Goal: Communication & Community: Ask a question

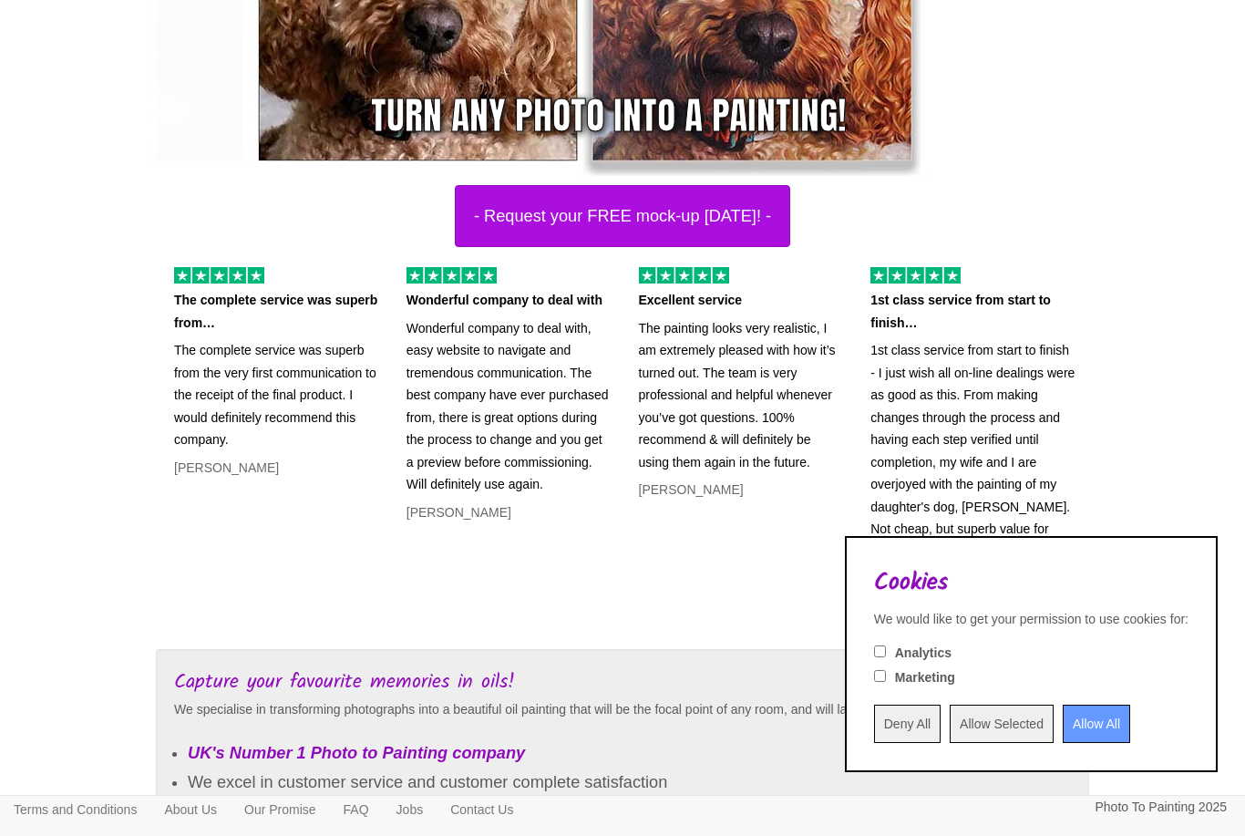
scroll to position [382, 0]
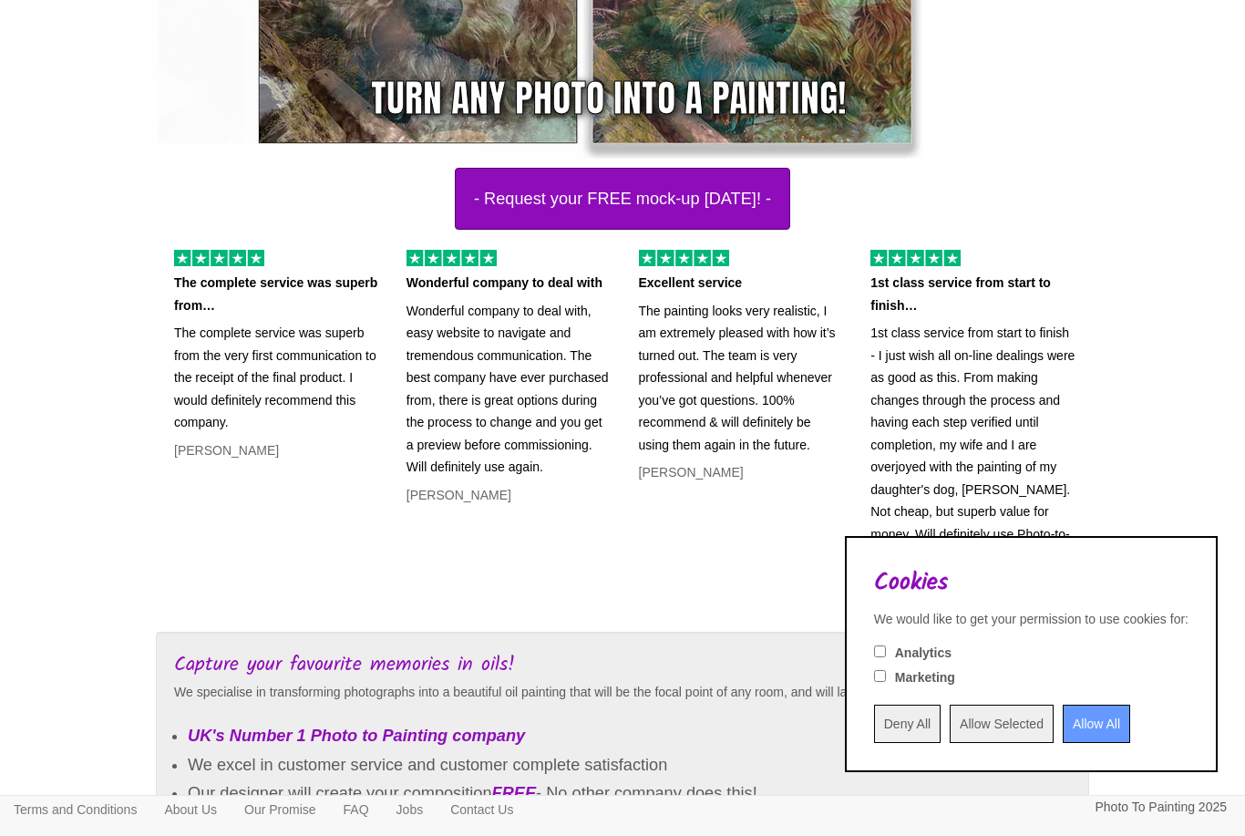
click at [779, 197] on button "- Request your FREE mock-up [DATE]! -" at bounding box center [623, 199] width 336 height 62
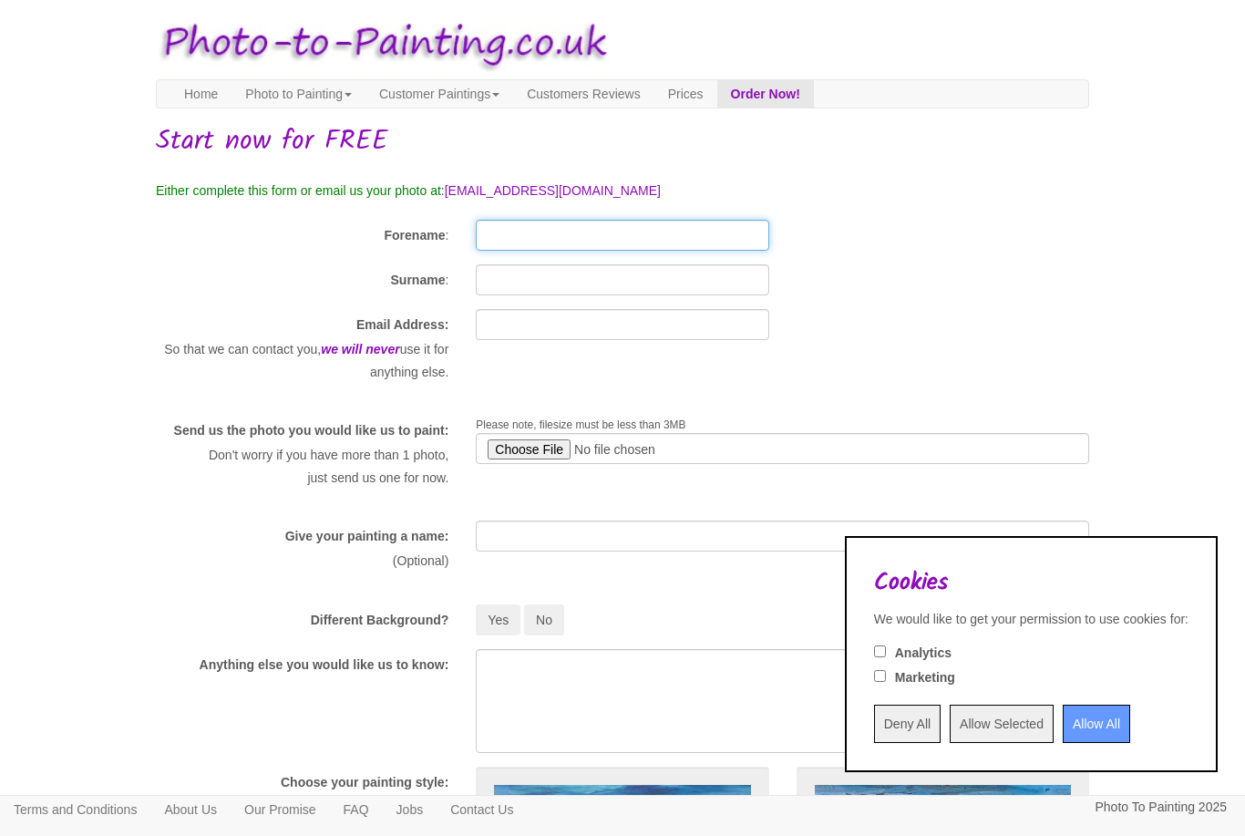
click at [702, 227] on input "Forename" at bounding box center [622, 235] width 293 height 31
type input "Ana Carolina"
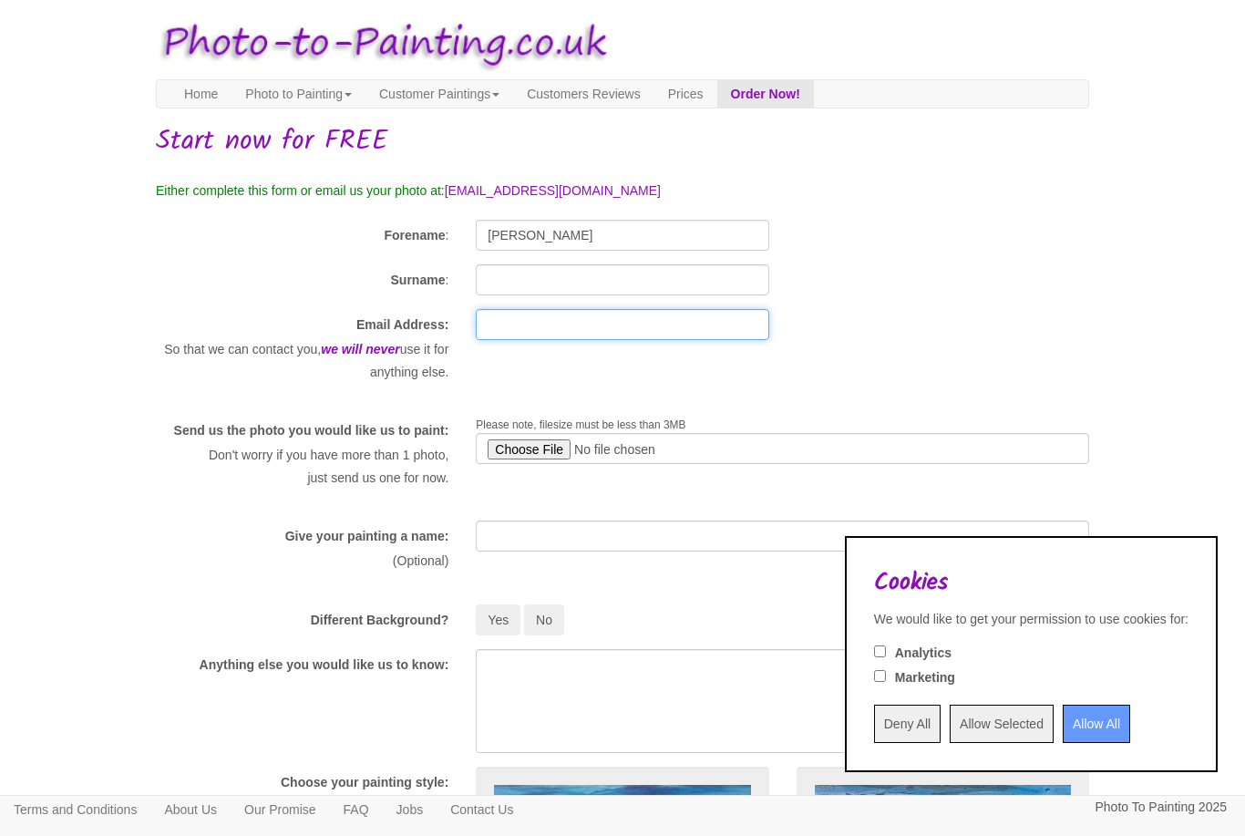
click at [704, 309] on input "text" at bounding box center [622, 324] width 293 height 31
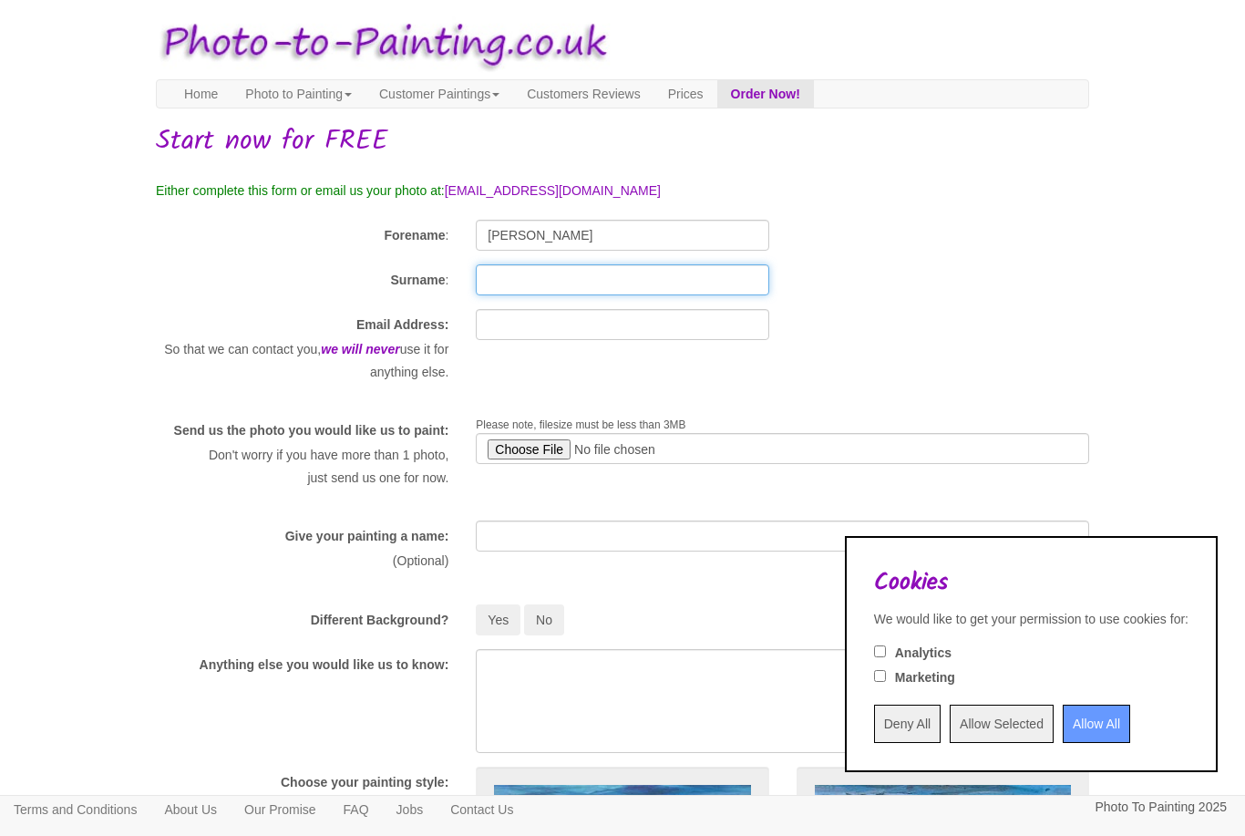
click at [713, 274] on input "Surname" at bounding box center [622, 279] width 293 height 31
type input "S"
type input "Schraepler de Devise"
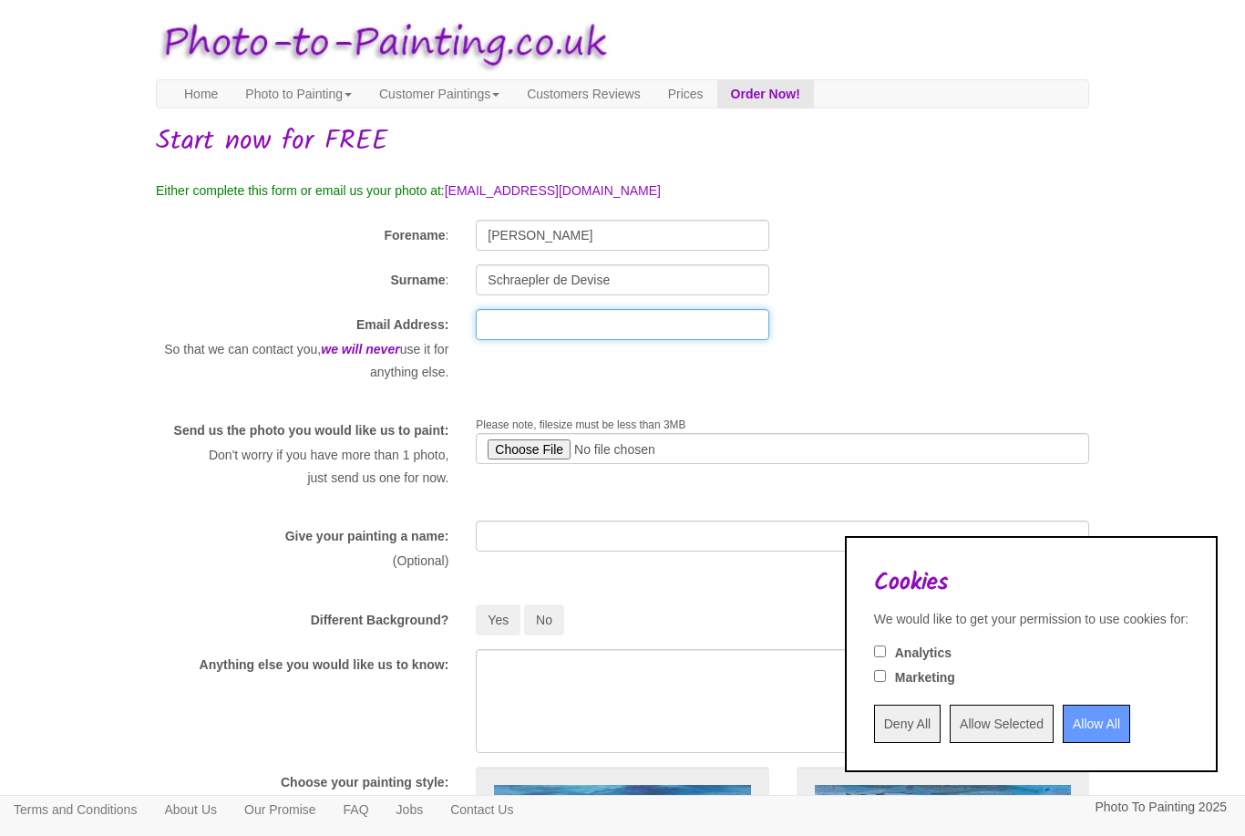
click at [691, 329] on input "text" at bounding box center [622, 324] width 293 height 31
type input "anaschraeplerdevise@gmail.com"
click at [536, 455] on input "file" at bounding box center [783, 448] width 614 height 31
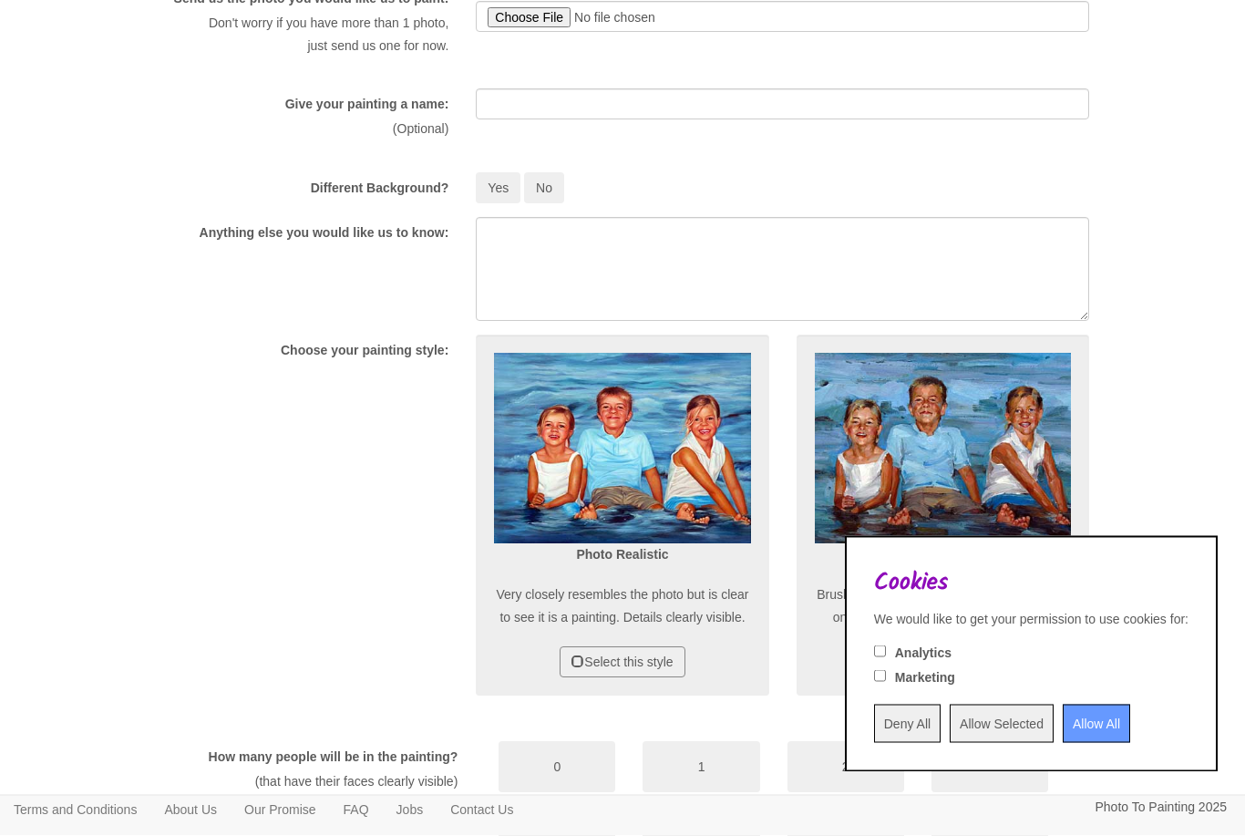
scroll to position [487, 0]
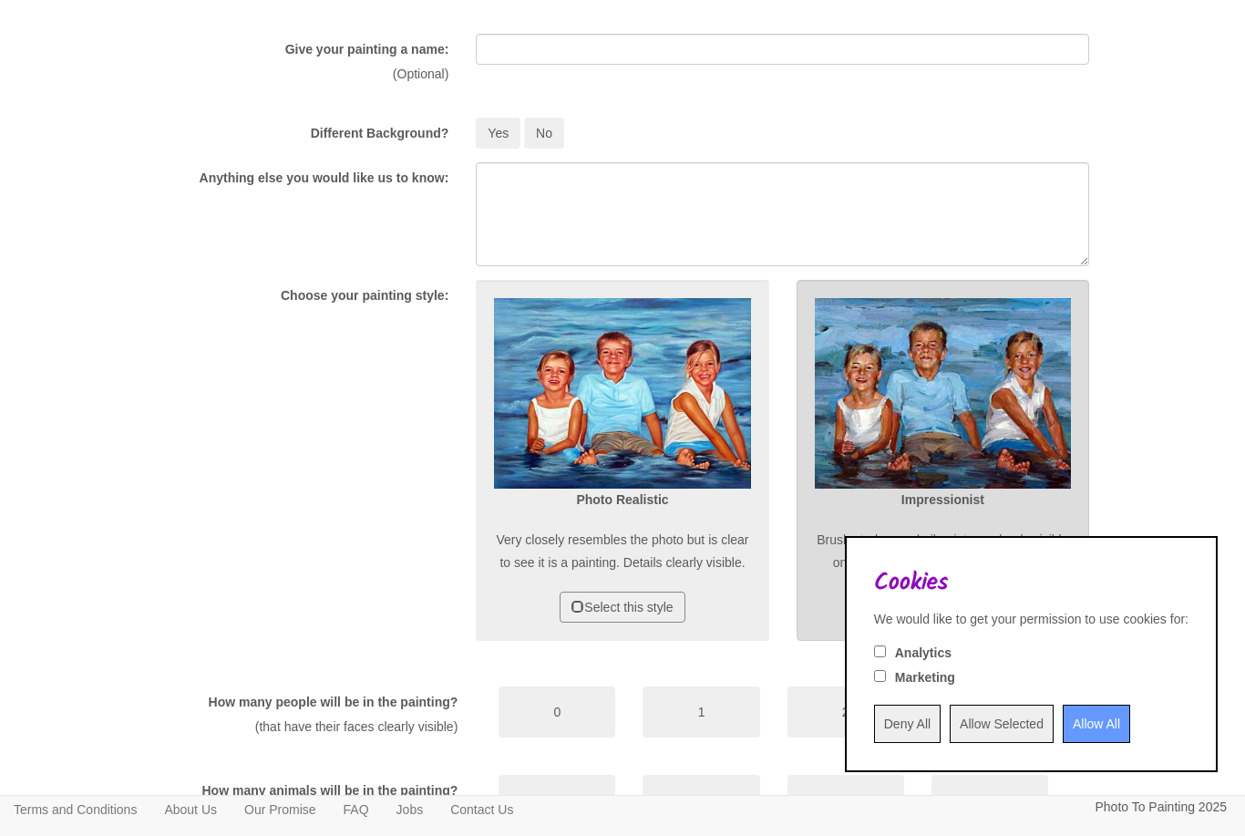
click at [972, 428] on img at bounding box center [943, 393] width 256 height 191
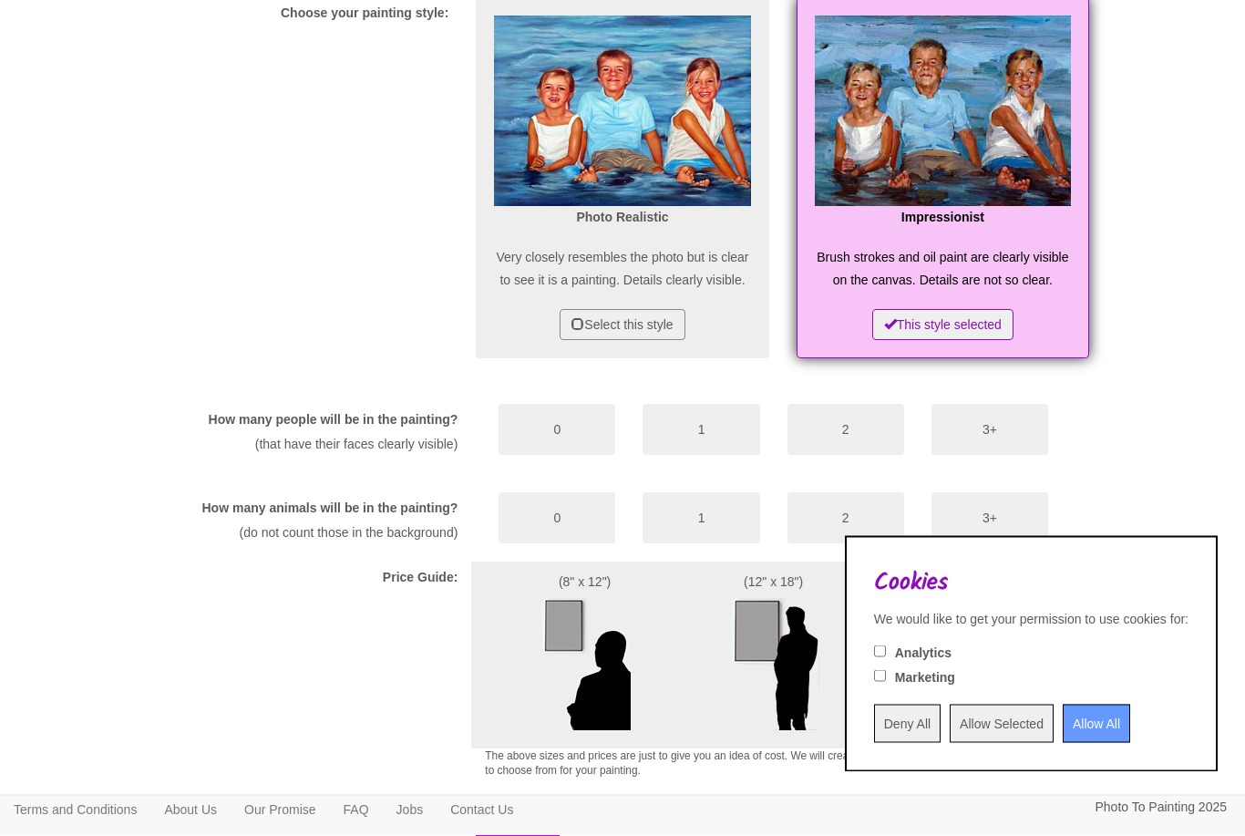
scroll to position [773, 0]
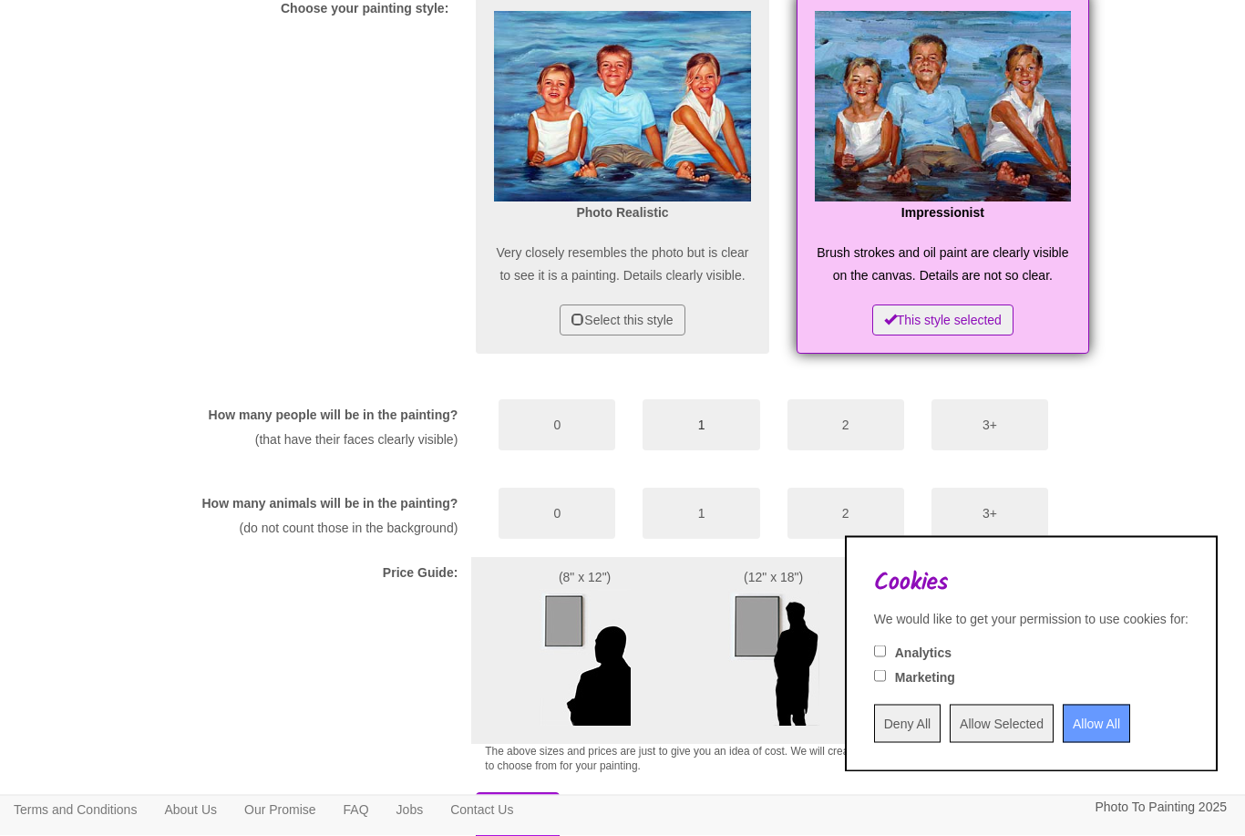
click at [720, 451] on button "1" at bounding box center [701, 425] width 117 height 51
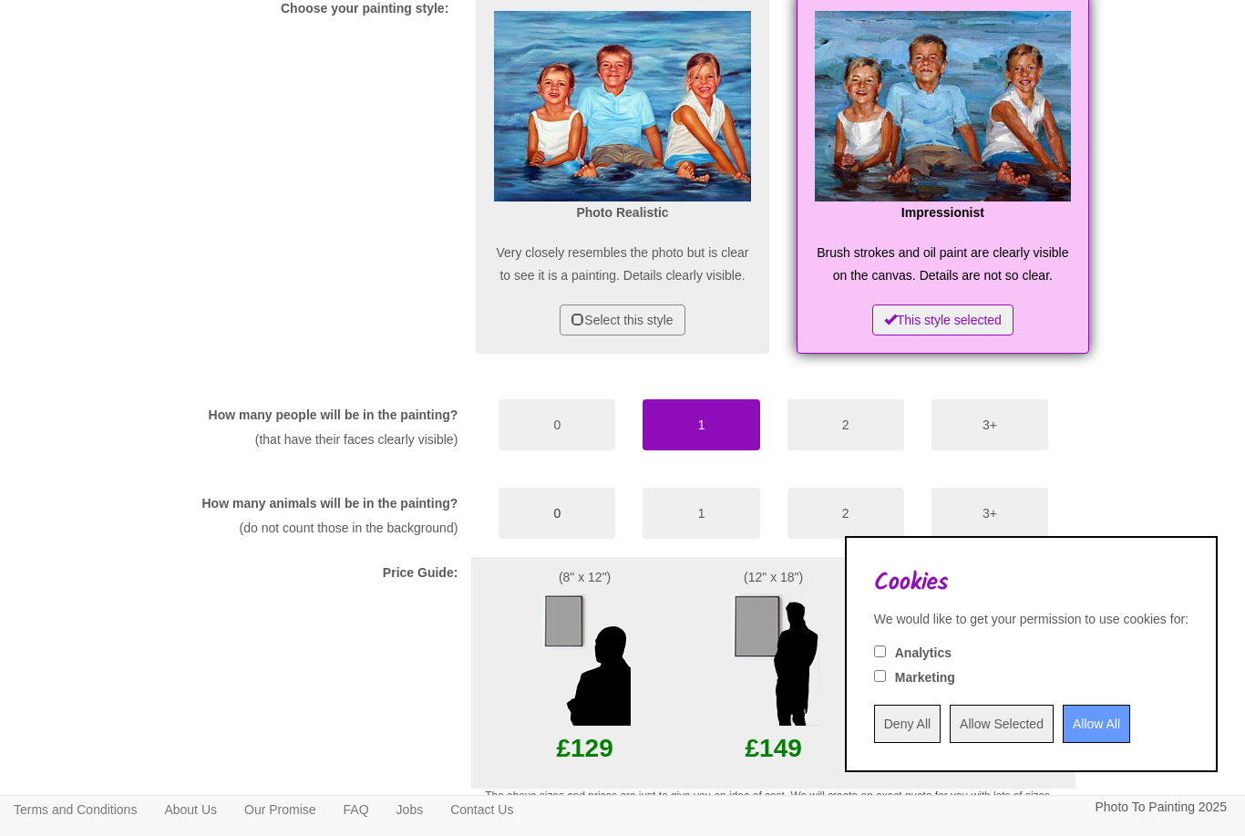
click at [566, 539] on button "0" at bounding box center [557, 513] width 117 height 51
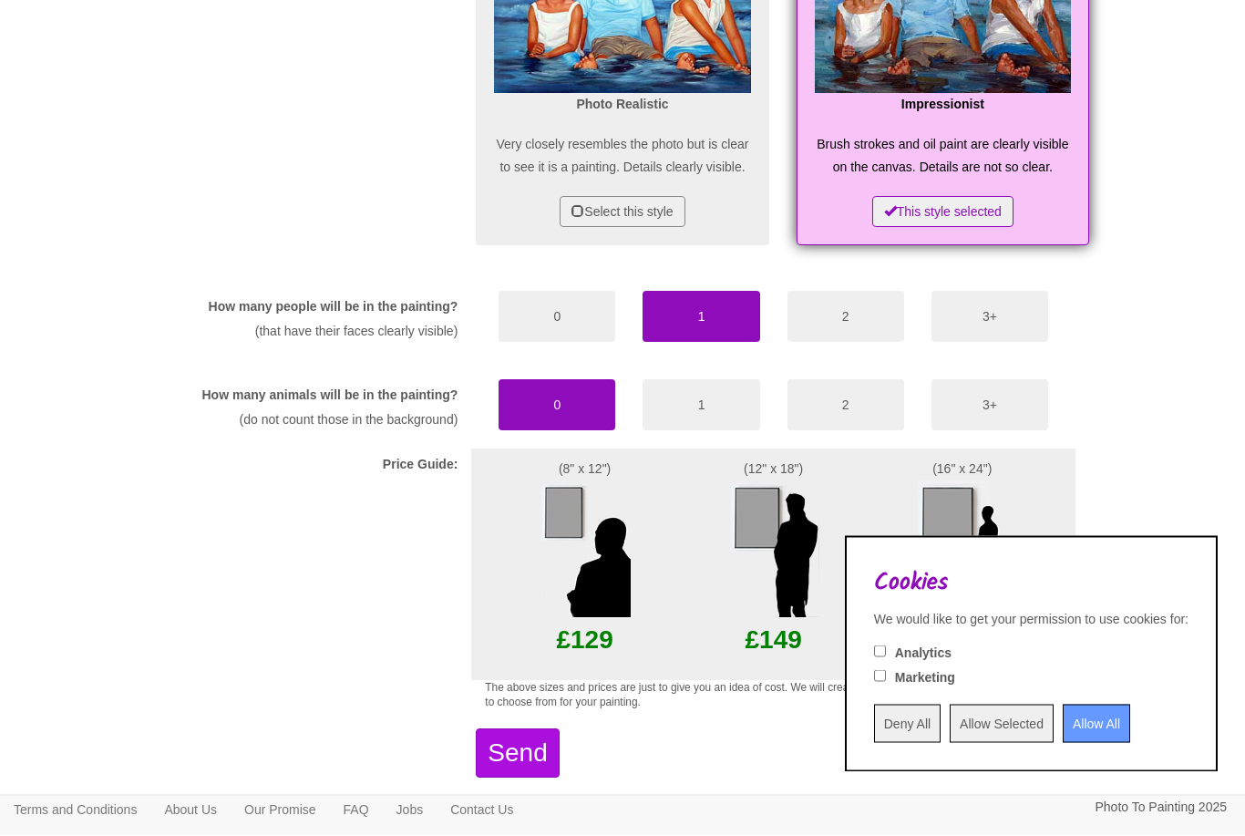
scroll to position [981, 0]
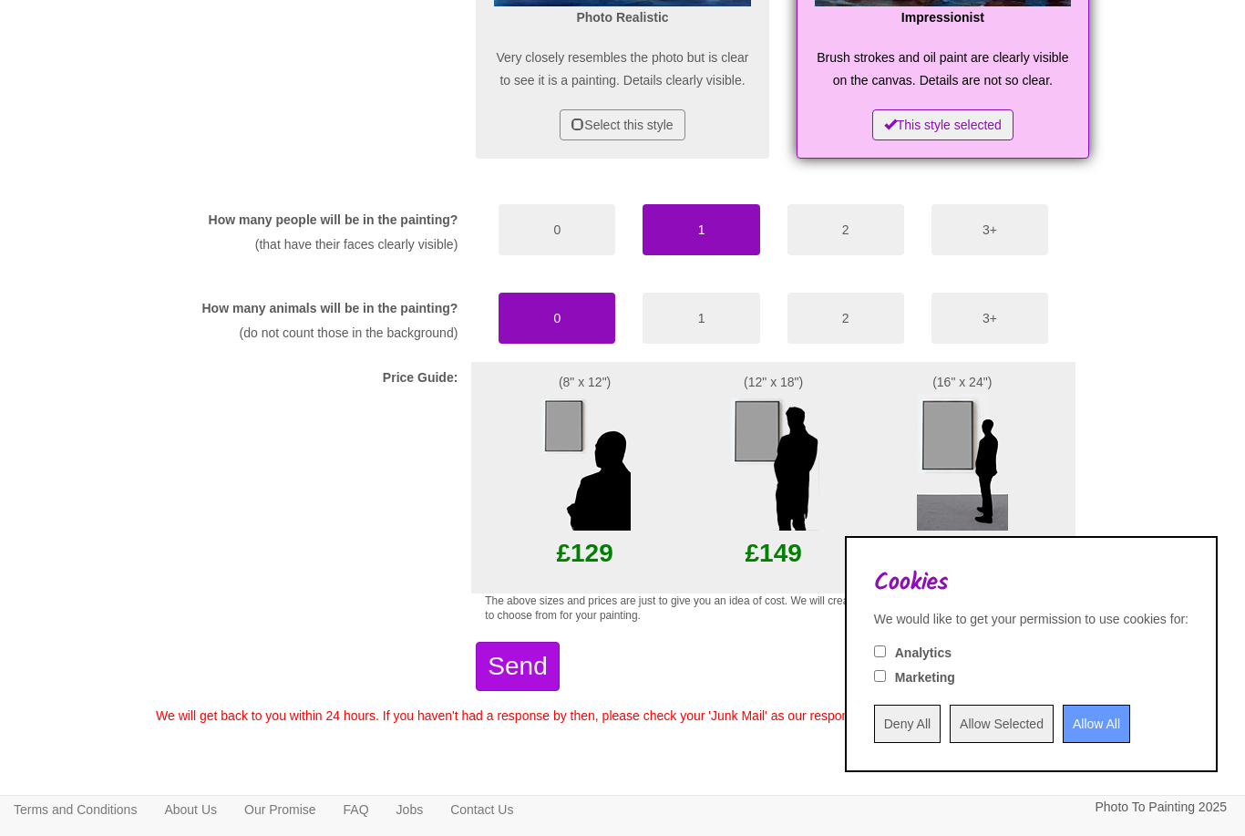
click at [751, 478] on img at bounding box center [773, 462] width 91 height 137
click at [925, 472] on img at bounding box center [962, 462] width 91 height 137
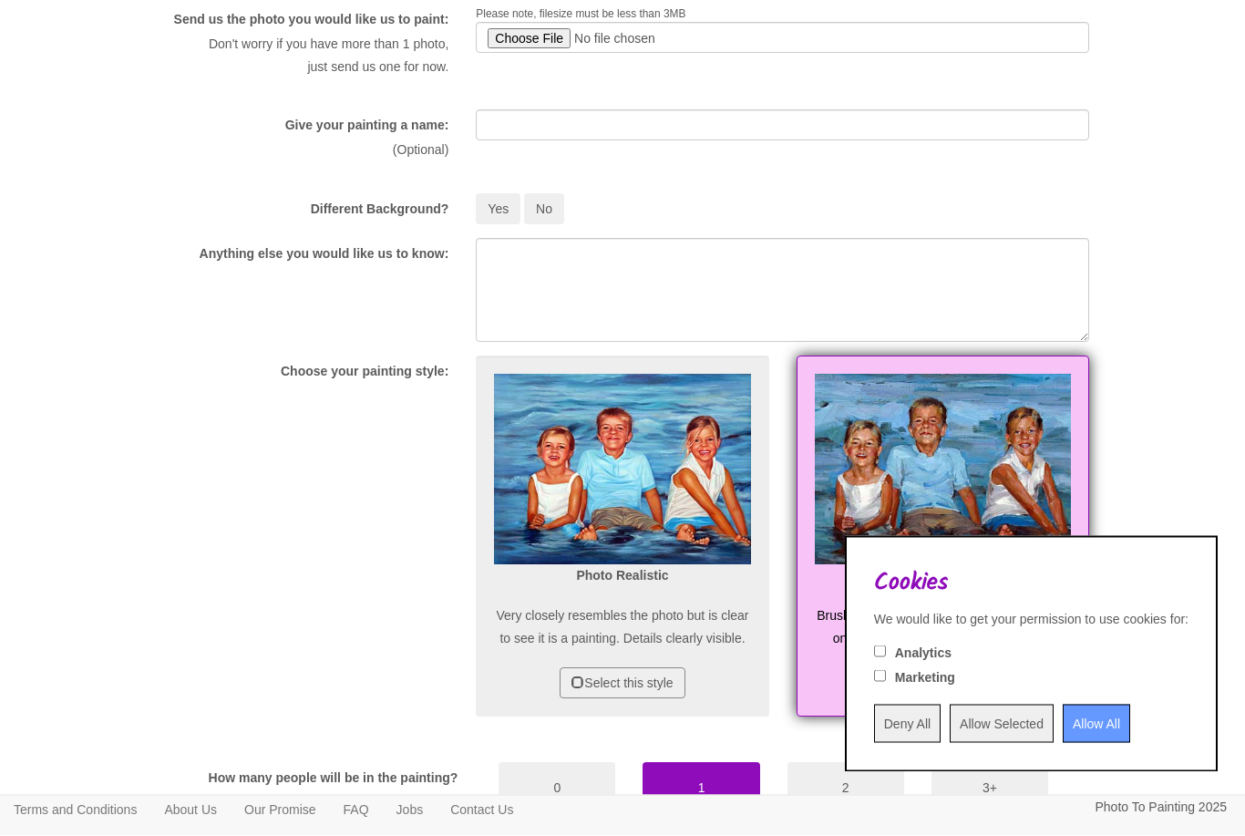
scroll to position [399, 0]
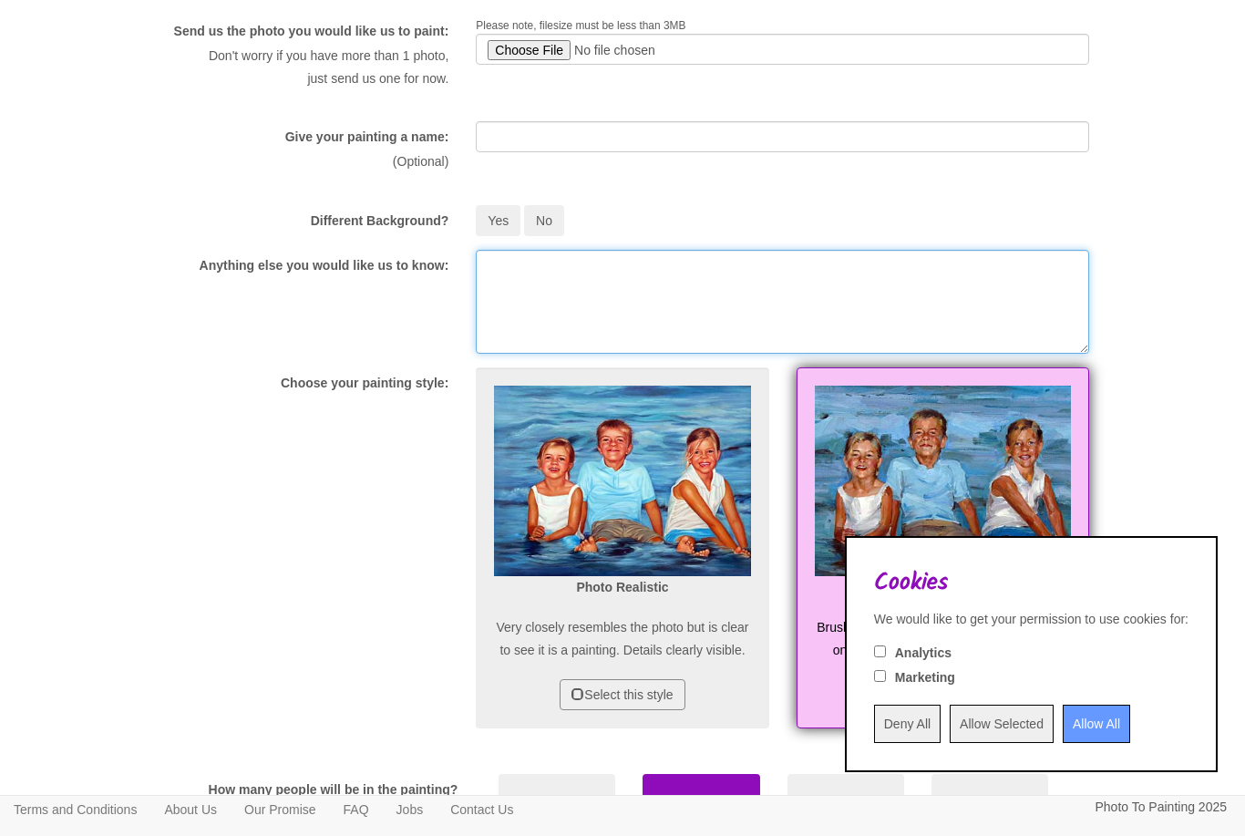
click at [845, 323] on textarea at bounding box center [783, 302] width 614 height 104
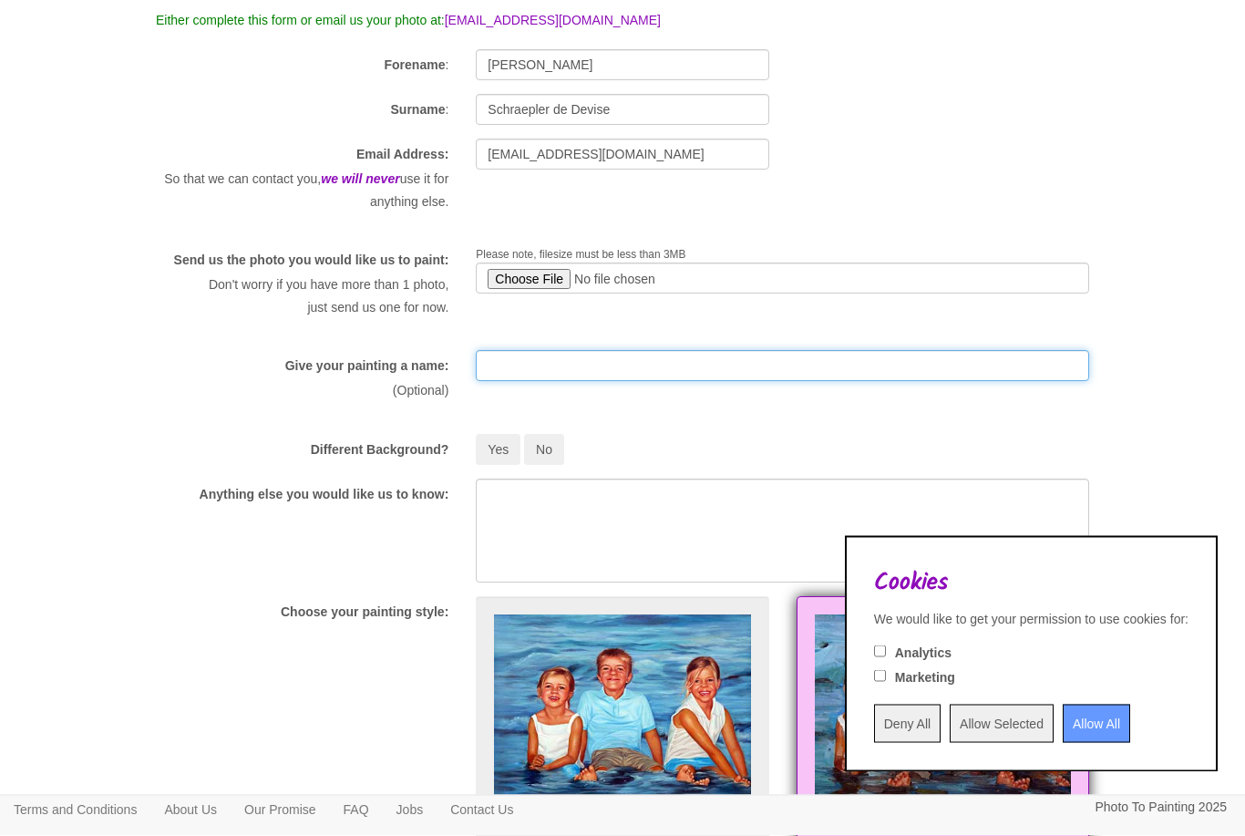
click at [801, 382] on input "text" at bounding box center [783, 366] width 614 height 31
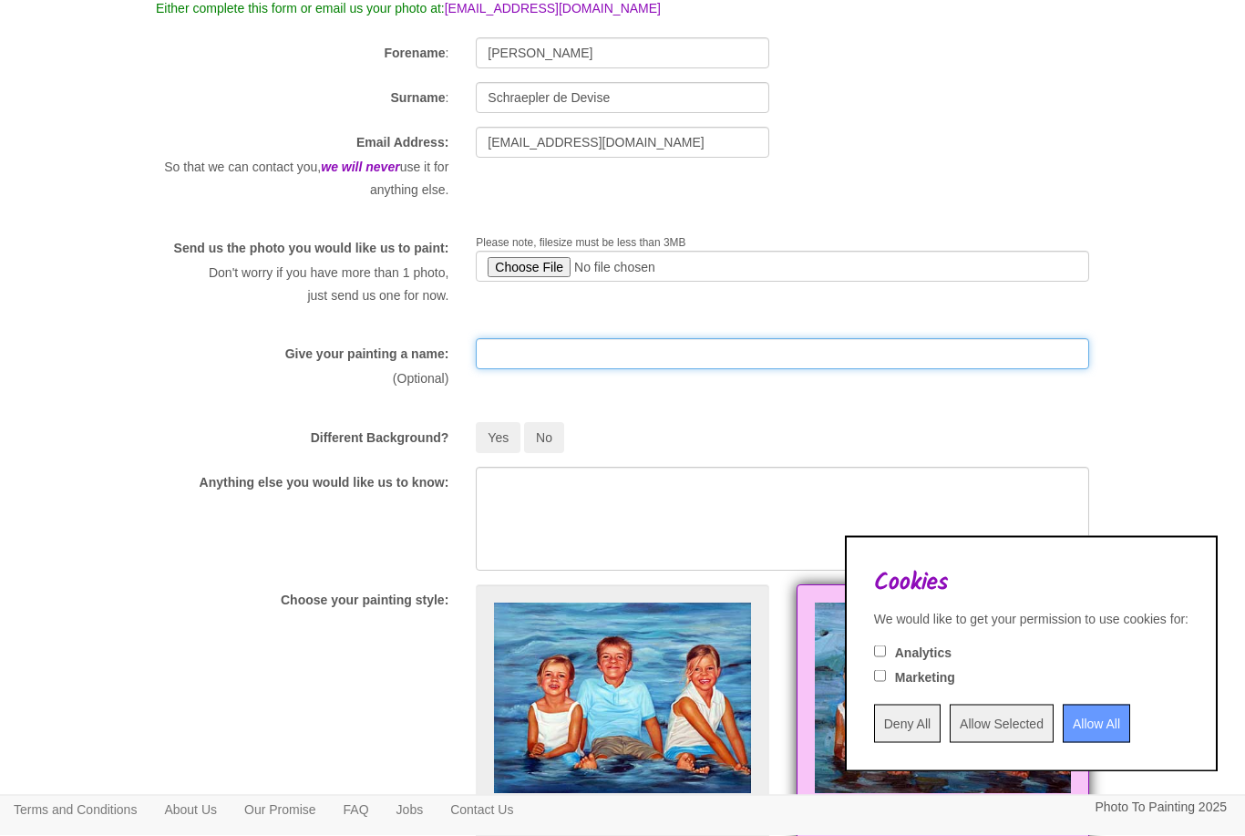
scroll to position [184, 0]
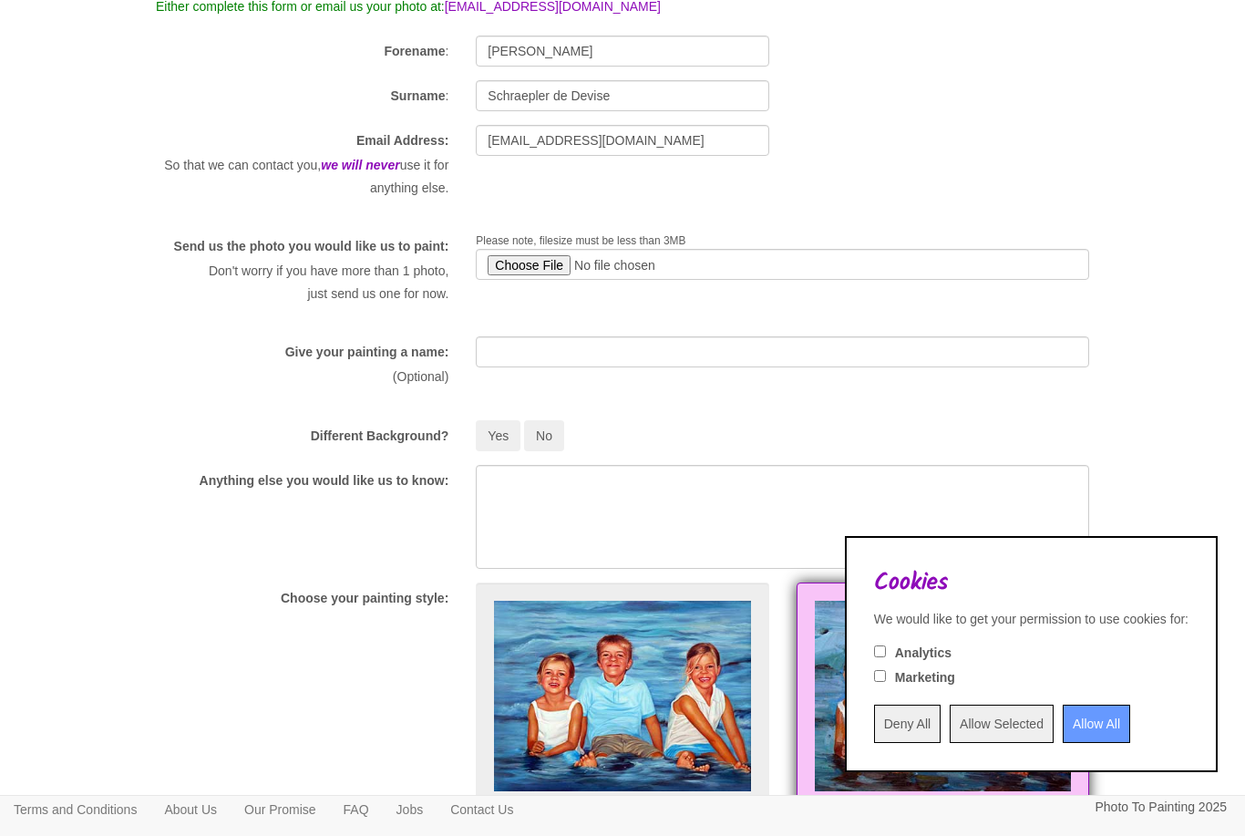
click at [529, 267] on input "file" at bounding box center [783, 264] width 614 height 31
type input "C:\fakepath\IMG_6632.jpeg"
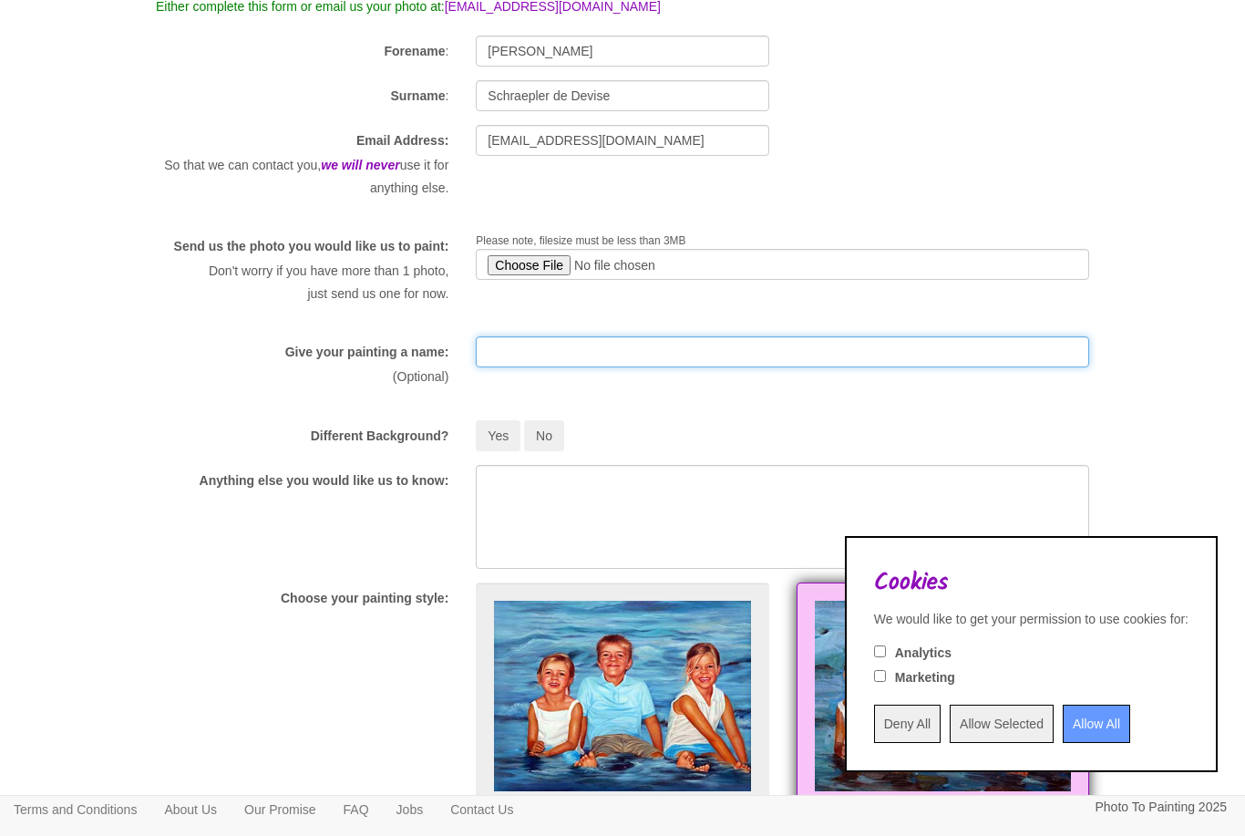
click at [780, 362] on input "text" at bounding box center [783, 351] width 614 height 31
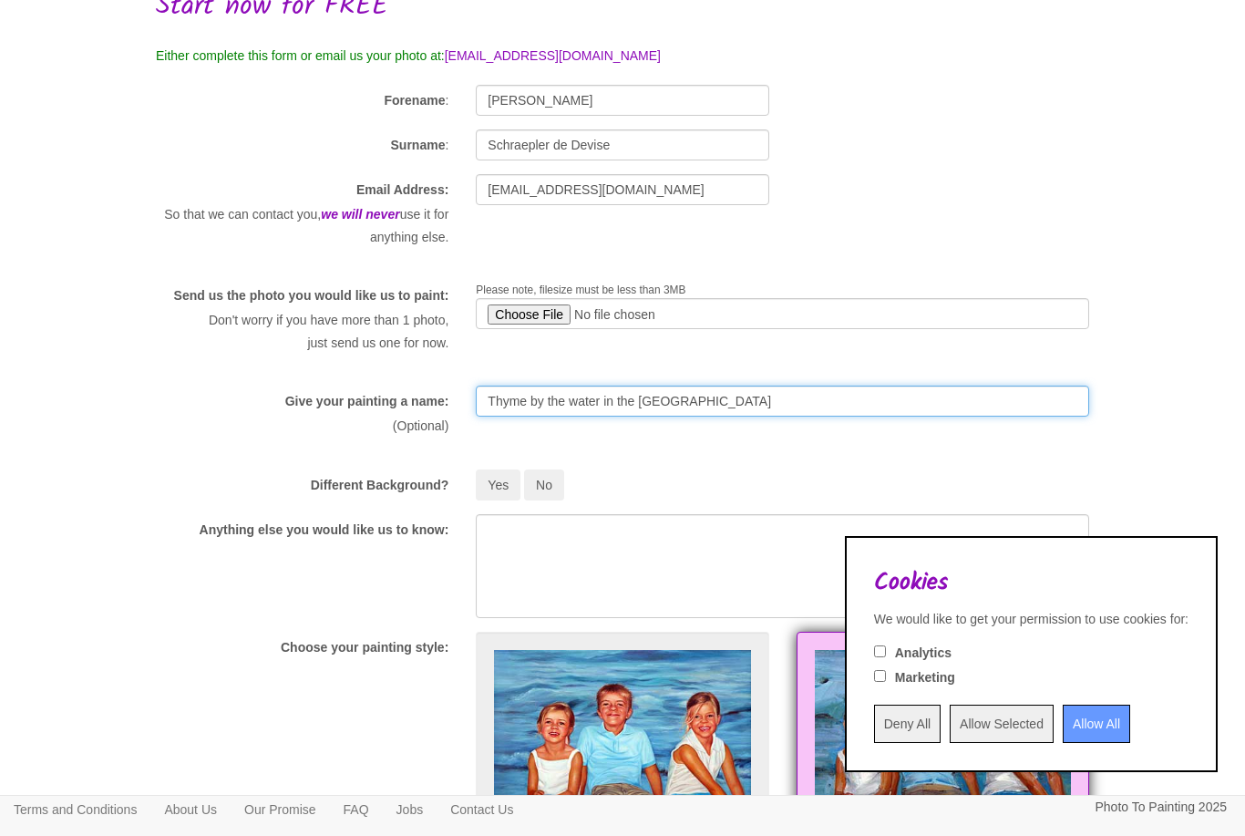
scroll to position [139, 0]
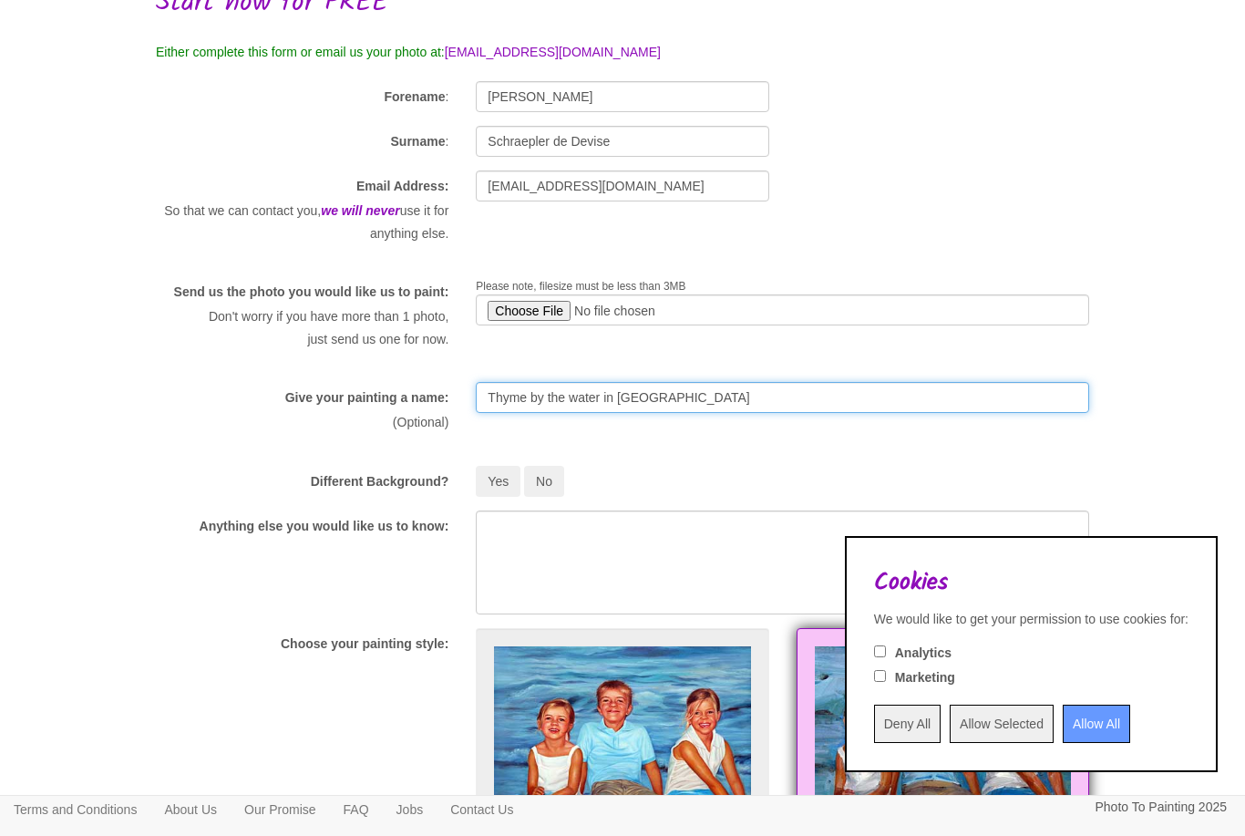
type input "Thyme by the water in Alentejo"
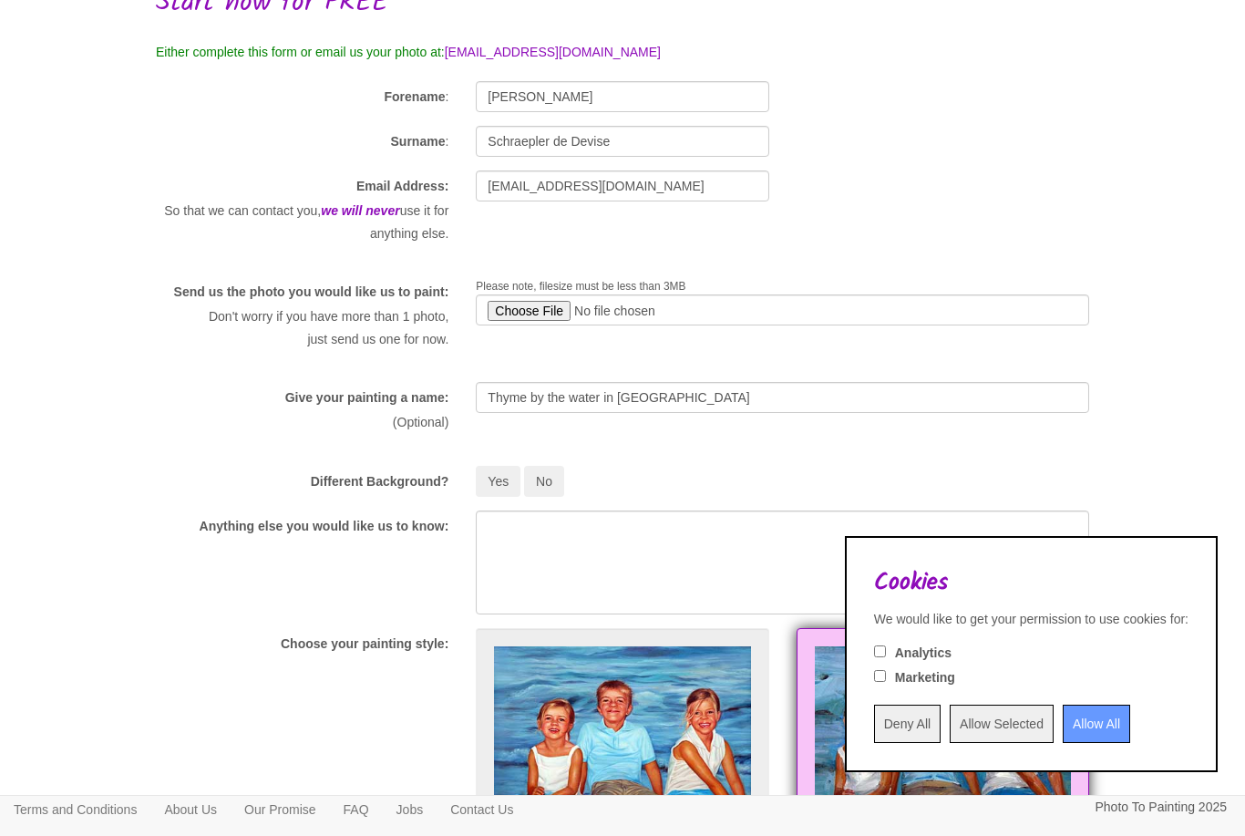
click at [1150, 402] on body "Your painting - risk free Toggle navigation Menu Home Photo to Painting Photo t…" at bounding box center [622, 769] width 1245 height 1796
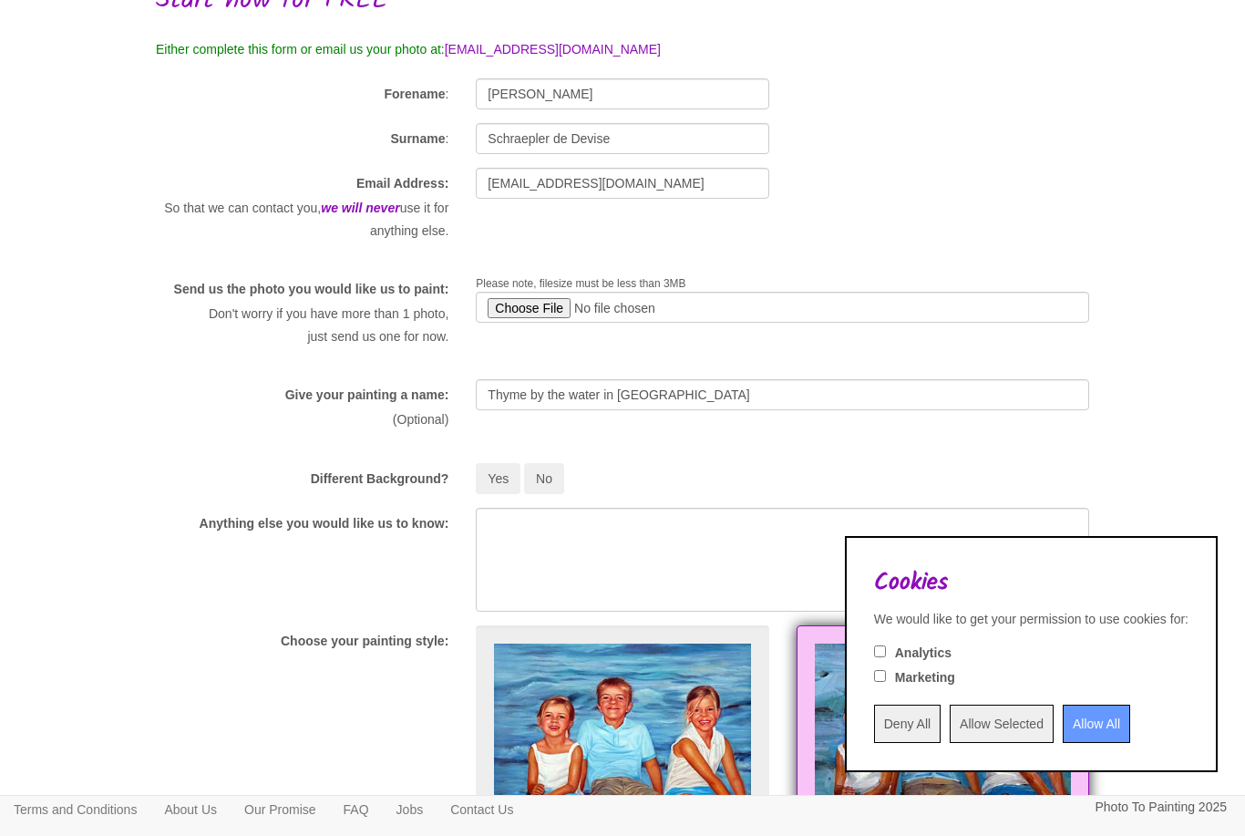
scroll to position [151, 0]
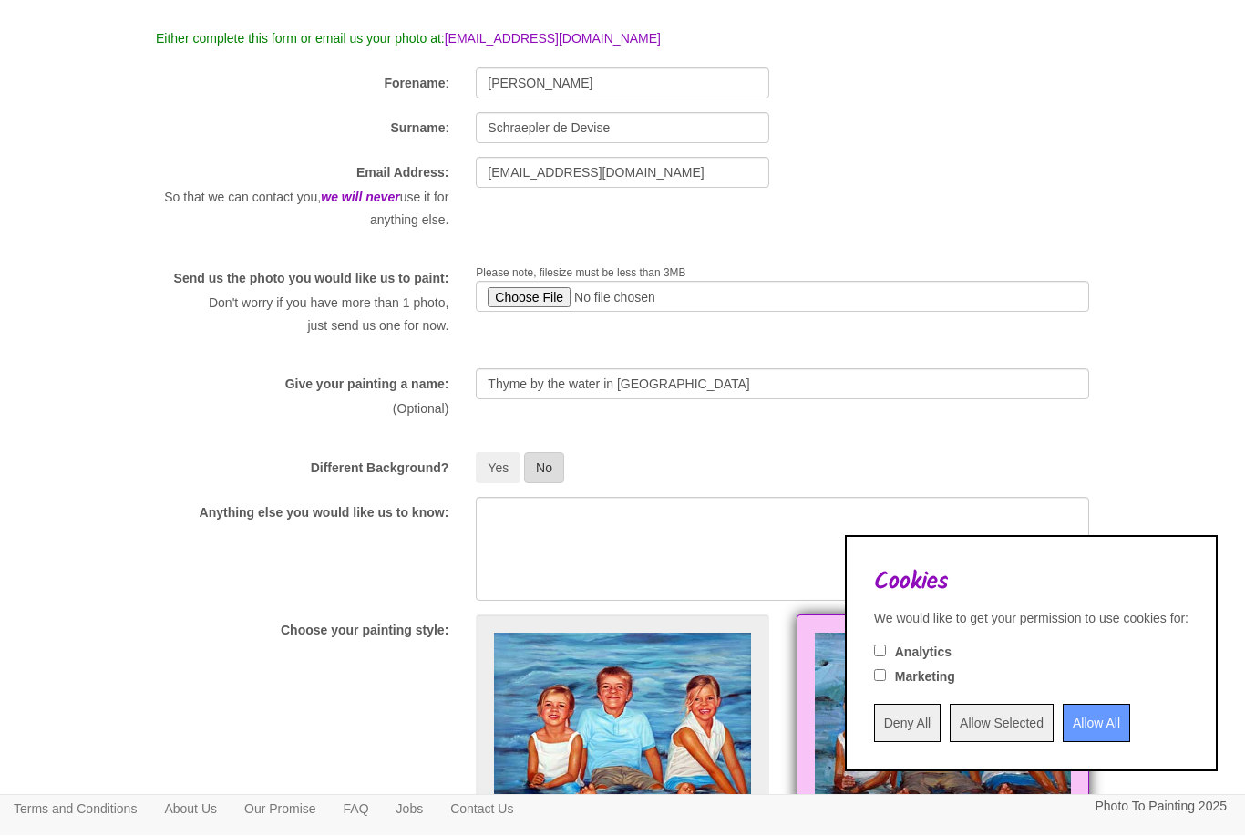
click at [550, 484] on button "No" at bounding box center [544, 468] width 40 height 31
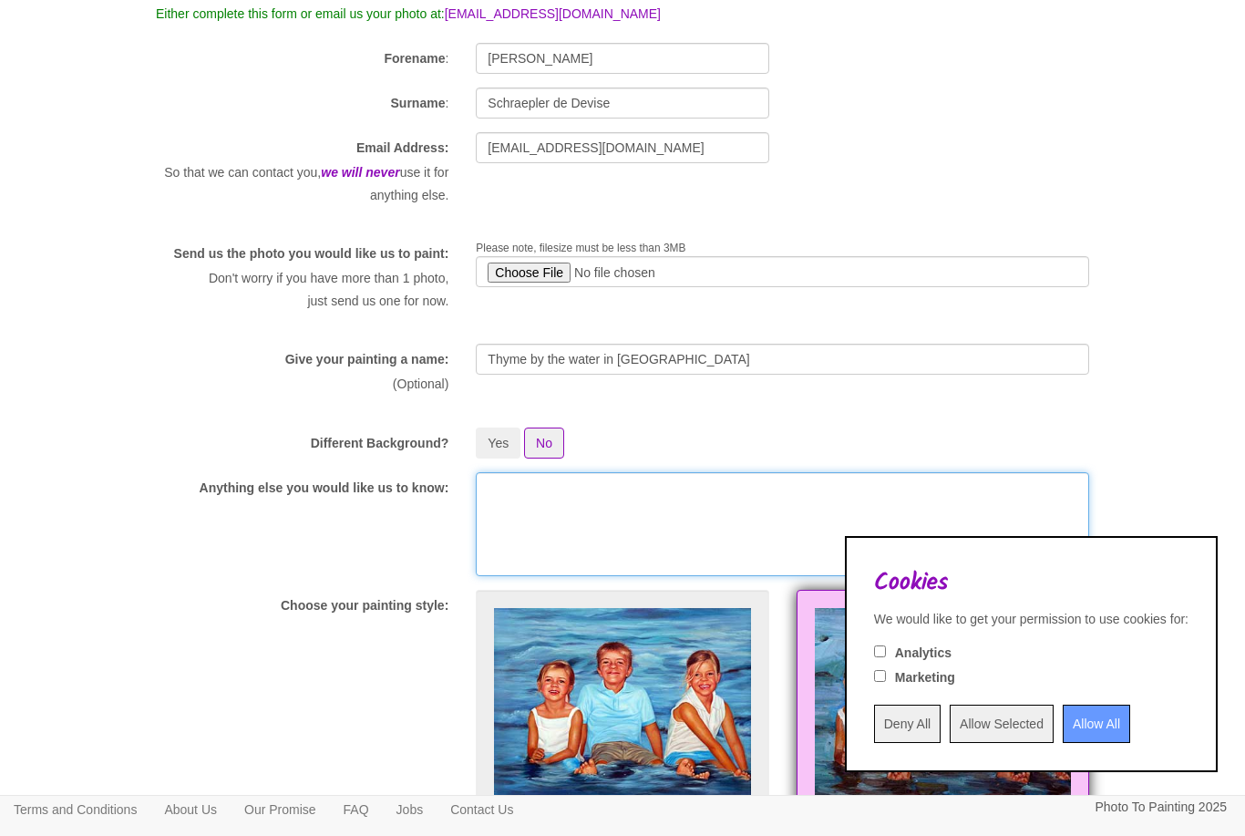
click at [598, 551] on textarea at bounding box center [783, 524] width 614 height 104
type textarea "Nothing! It’s for a birthday, so."
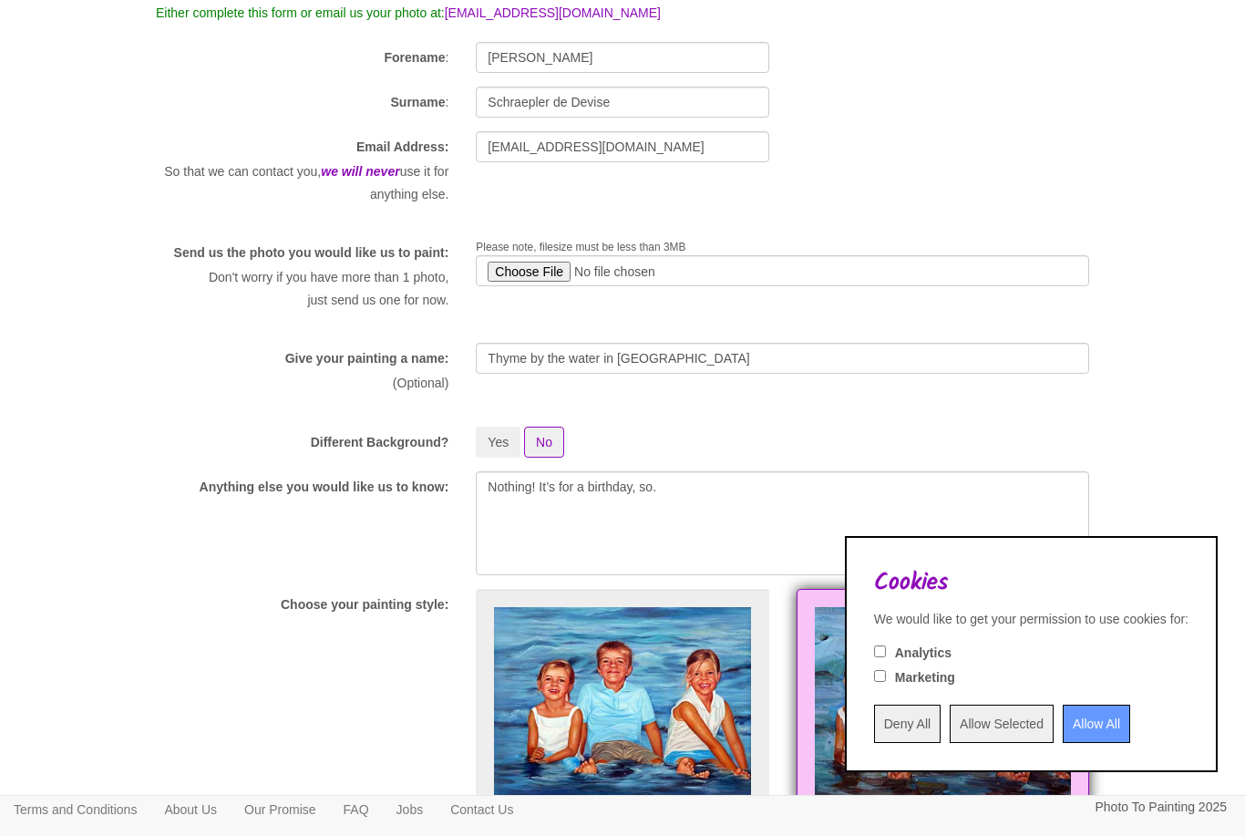
click at [876, 726] on input "Deny All" at bounding box center [907, 724] width 67 height 38
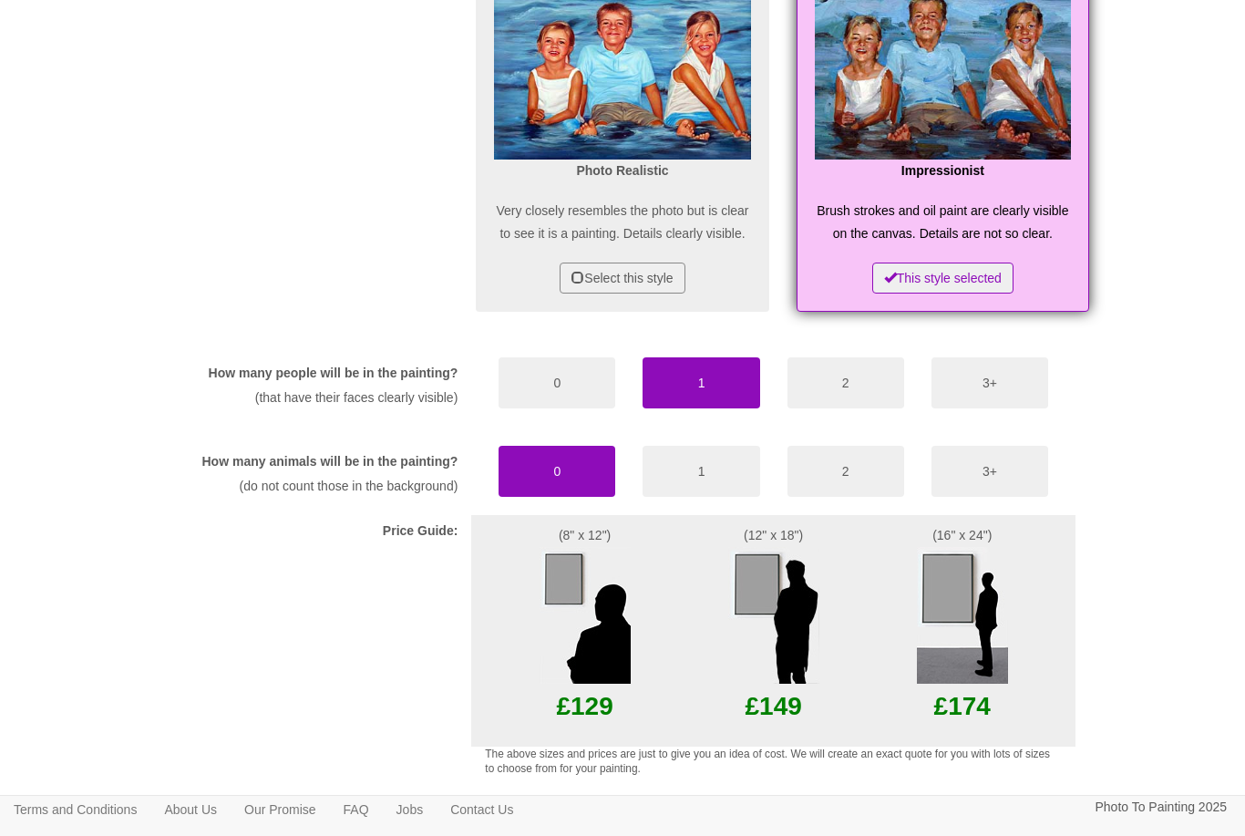
scroll to position [981, 0]
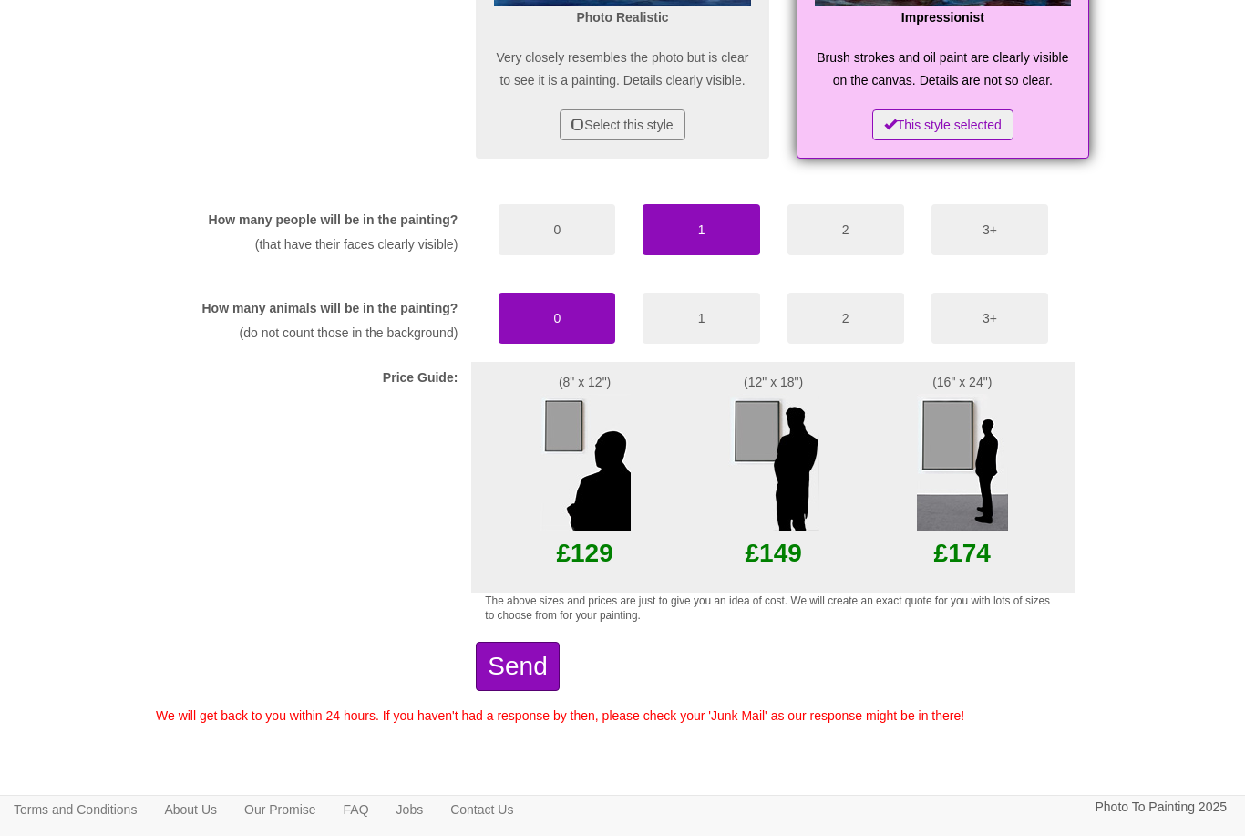
click at [559, 691] on button "Send" at bounding box center [517, 666] width 83 height 49
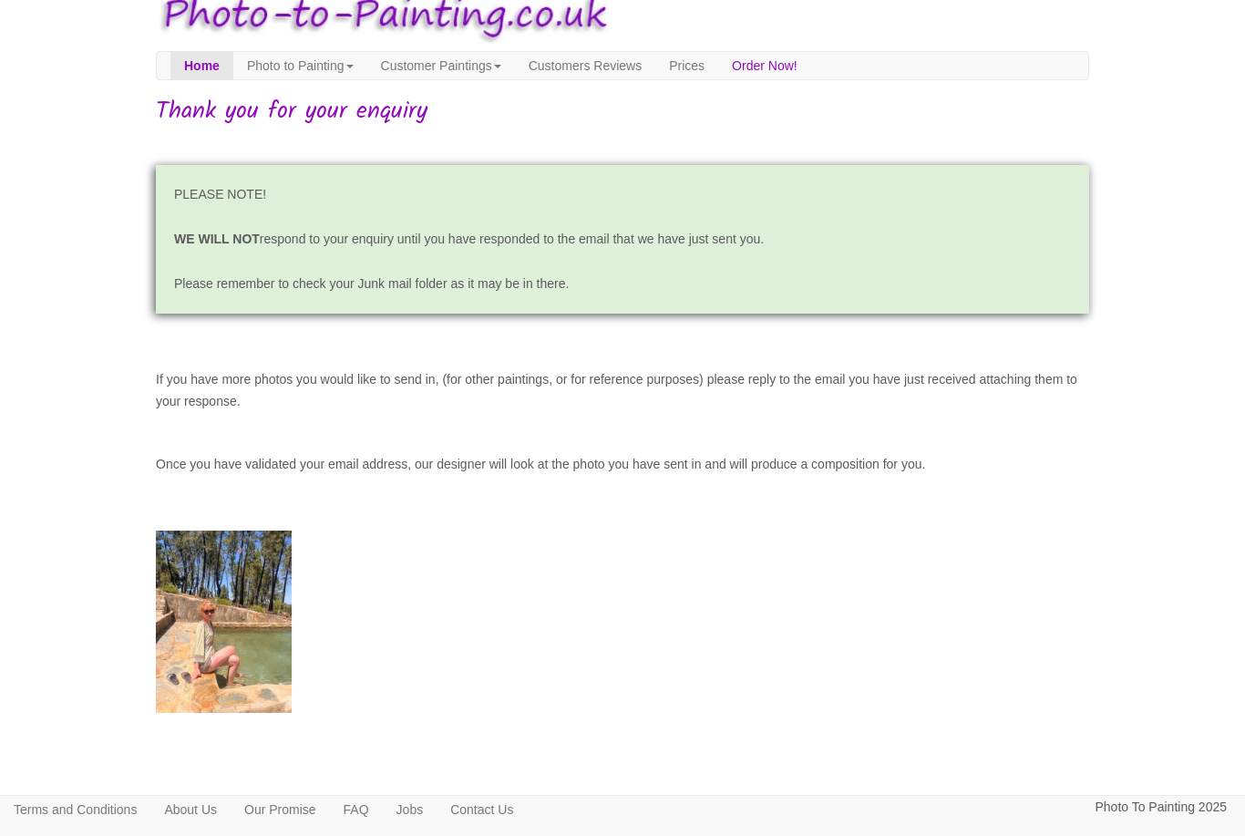
scroll to position [28, 0]
